Goal: Check status

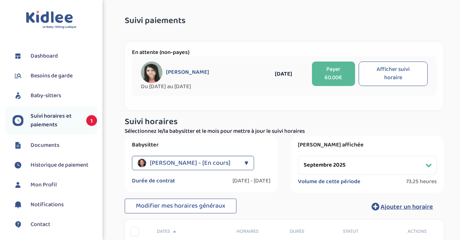
select select "septembre 2025"
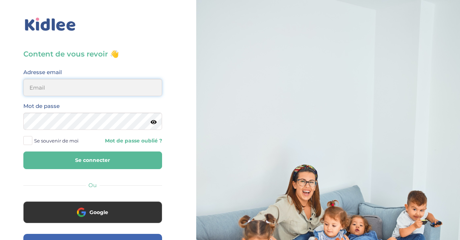
click at [86, 87] on input "email" at bounding box center [92, 87] width 139 height 17
type input "mlpetit22@gmail.com"
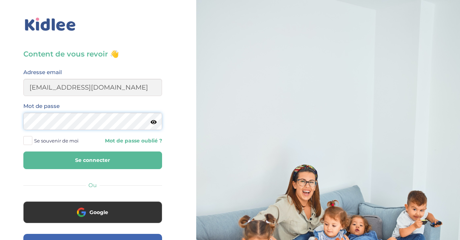
click at [23, 151] on button "Se connecter" at bounding box center [92, 160] width 139 height 18
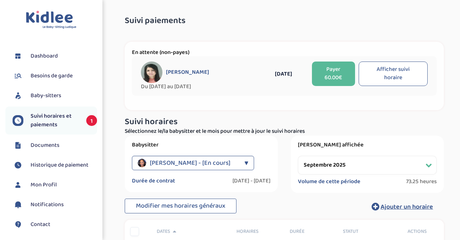
select select "septembre 2025"
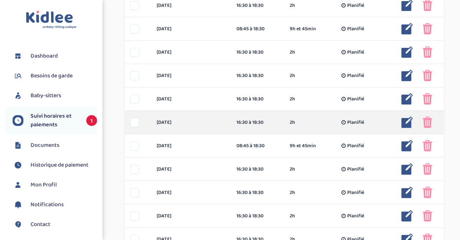
scroll to position [507, 0]
